Goal: Go to known website: Access a specific website the user already knows

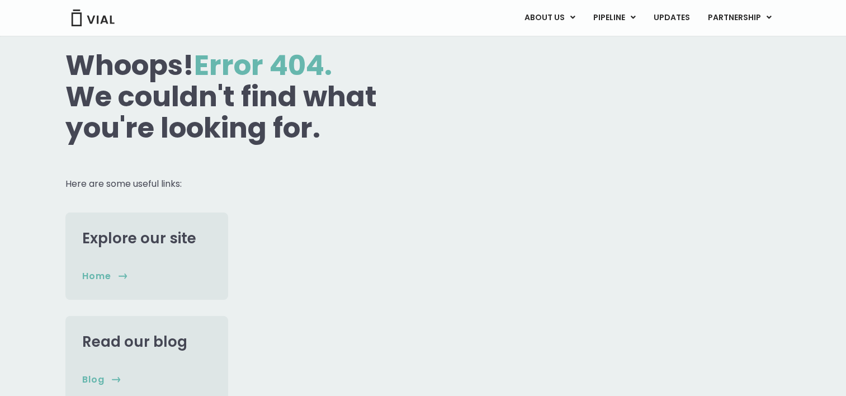
scroll to position [18, 0]
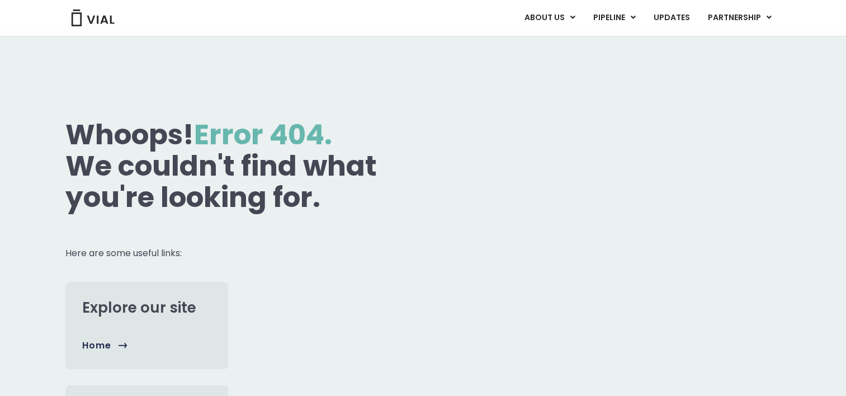
click at [93, 339] on span "home" at bounding box center [96, 345] width 29 height 12
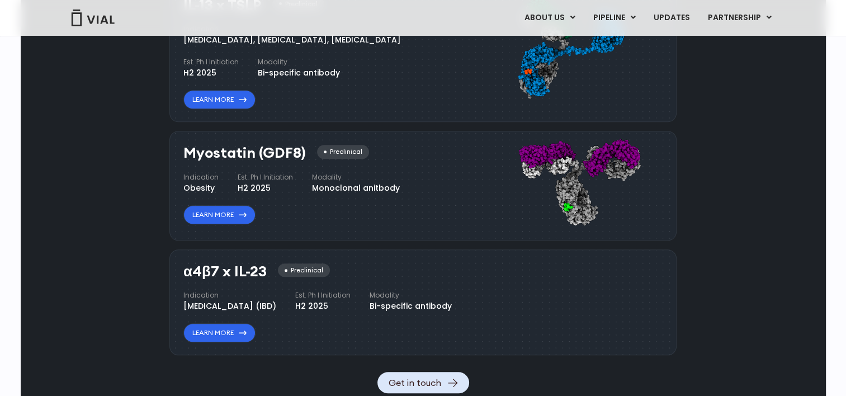
scroll to position [1230, 0]
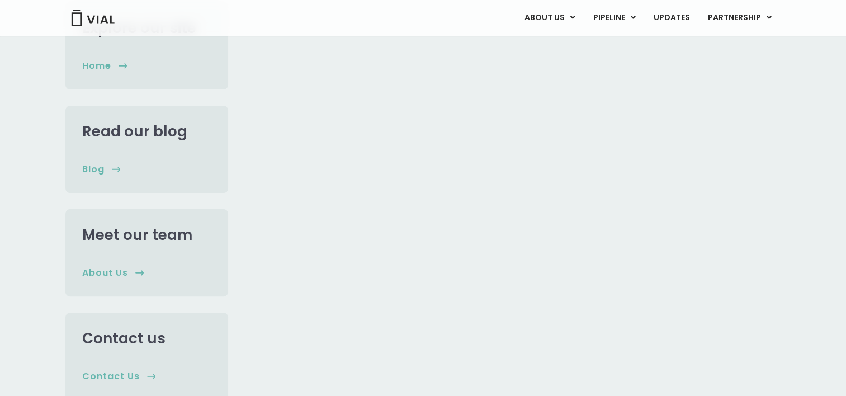
scroll to position [465, 0]
